Goal: Task Accomplishment & Management: Use online tool/utility

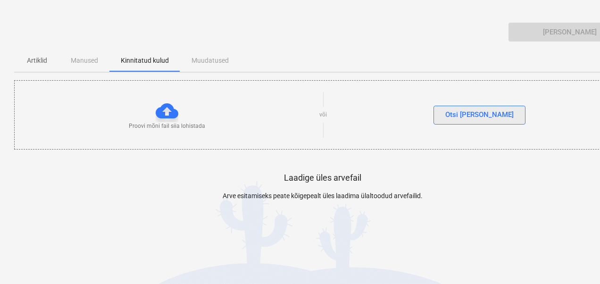
click at [485, 117] on div "Otsi [PERSON_NAME]" at bounding box center [480, 115] width 68 height 12
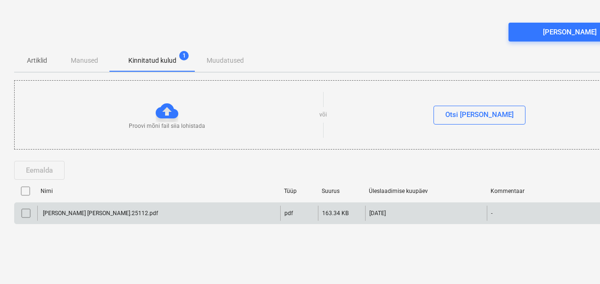
click at [24, 215] on input "checkbox" at bounding box center [25, 213] width 15 height 15
click at [44, 177] on button "Eemalda" at bounding box center [39, 170] width 50 height 19
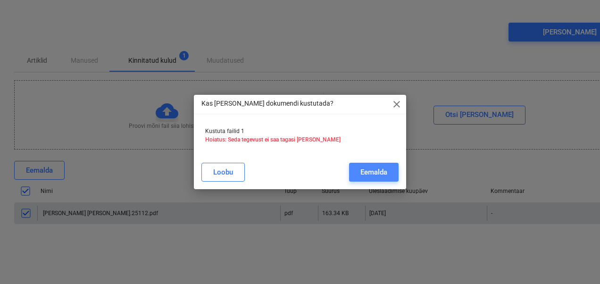
click at [383, 176] on div "Eemalda" at bounding box center [374, 172] width 27 height 12
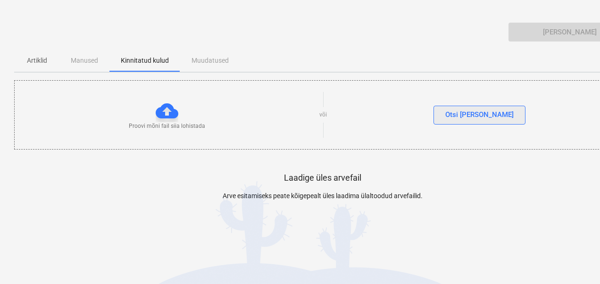
click at [471, 114] on div "Otsi faile" at bounding box center [480, 115] width 68 height 12
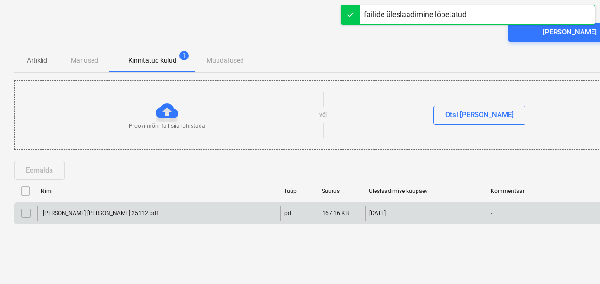
click at [77, 210] on div "VK Teed arve nr.25112.pdf" at bounding box center [100, 213] width 117 height 7
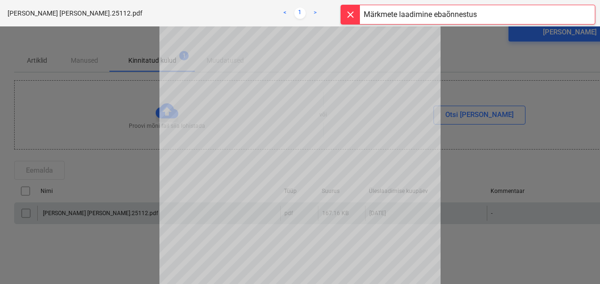
click at [349, 17] on div at bounding box center [350, 14] width 19 height 19
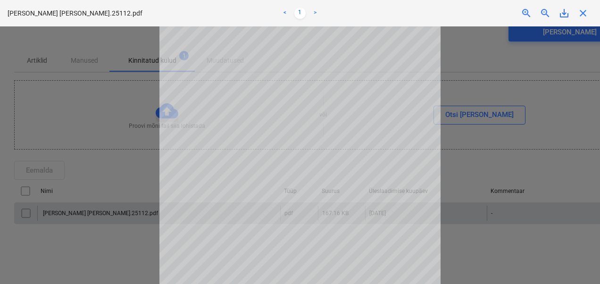
click at [582, 13] on span "close" at bounding box center [583, 13] width 11 height 11
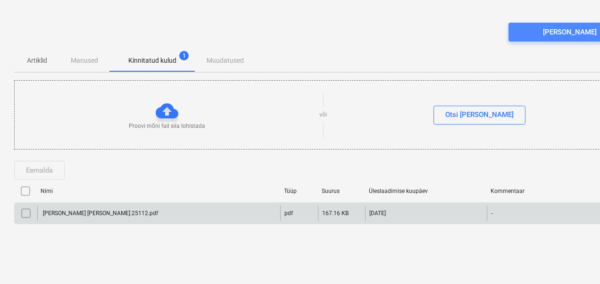
click at [547, 34] on span "[PERSON_NAME]" at bounding box center [570, 32] width 100 height 12
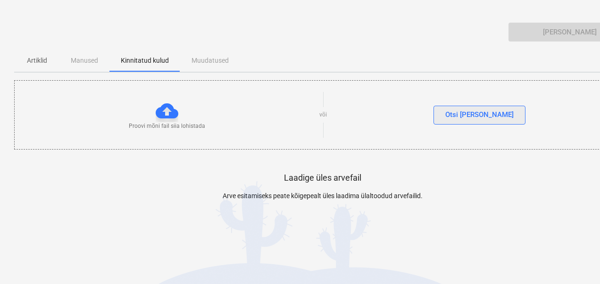
click at [467, 113] on div "Otsi [PERSON_NAME]" at bounding box center [480, 115] width 68 height 12
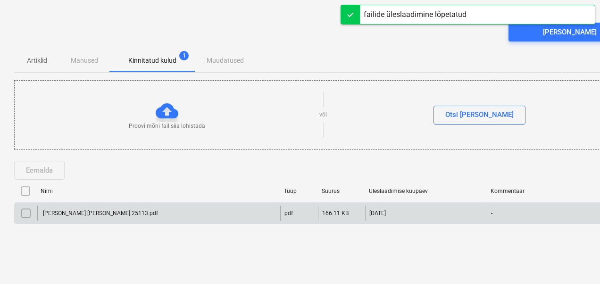
click at [86, 210] on div "[PERSON_NAME] [PERSON_NAME].25113.pdf" at bounding box center [100, 213] width 117 height 7
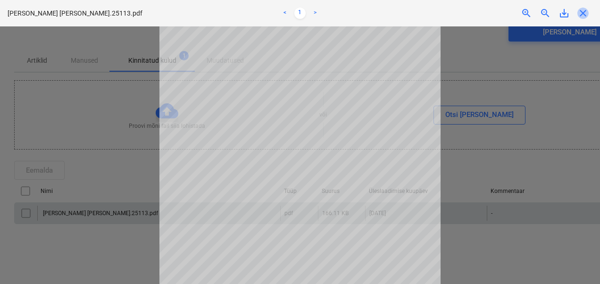
click at [580, 15] on span "close" at bounding box center [583, 13] width 11 height 11
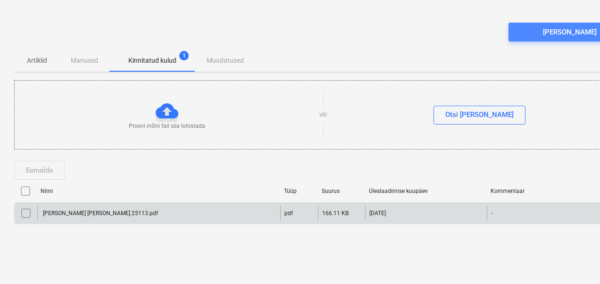
click at [566, 33] on div "[PERSON_NAME]" at bounding box center [570, 32] width 54 height 12
